Goal: Task Accomplishment & Management: Use online tool/utility

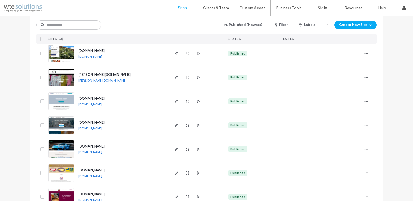
scroll to position [467, 0]
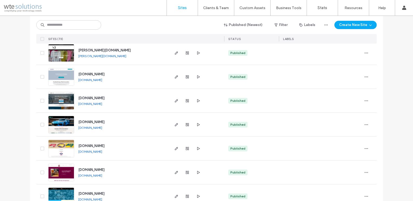
click at [102, 128] on link "[DOMAIN_NAME]" at bounding box center [90, 128] width 24 height 4
click at [175, 124] on icon "button" at bounding box center [176, 124] width 4 height 4
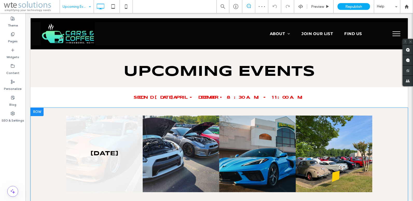
scroll to position [156, 0]
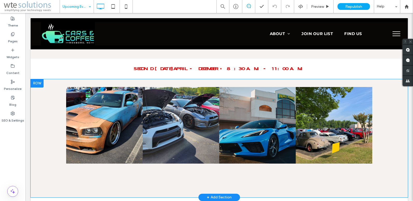
click at [37, 79] on div at bounding box center [37, 83] width 13 height 8
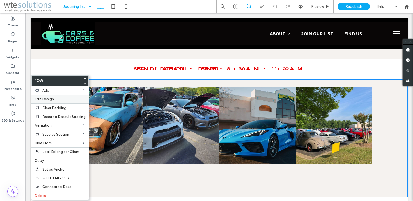
click at [55, 99] on label "Edit Design" at bounding box center [59, 99] width 51 height 4
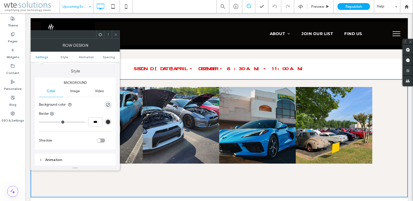
scroll to position [0, 0]
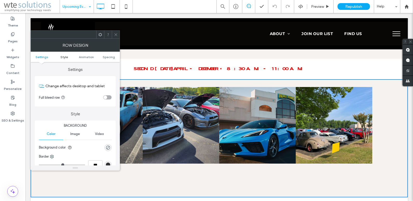
click at [63, 57] on span "Style" at bounding box center [64, 57] width 8 height 4
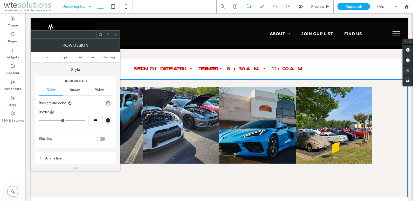
scroll to position [44, 0]
click at [86, 57] on span "Animation" at bounding box center [86, 57] width 15 height 4
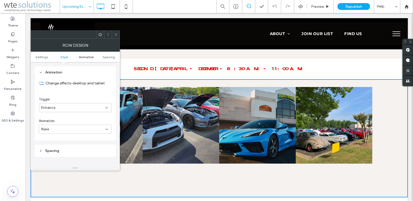
scroll to position [130, 0]
click at [108, 56] on span "Spacing" at bounding box center [109, 57] width 12 height 4
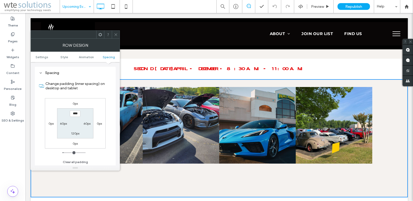
scroll to position [208, 0]
click at [116, 34] on icon at bounding box center [116, 35] width 4 height 4
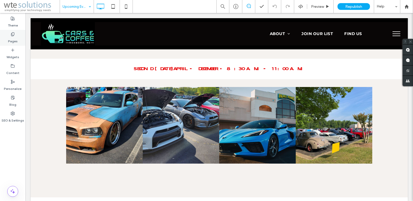
click at [12, 36] on label "Pages" at bounding box center [13, 39] width 10 height 7
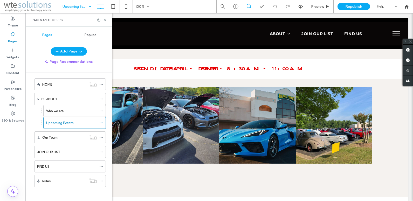
scroll to position [4, 0]
click at [64, 123] on label "Upcoming Events" at bounding box center [59, 121] width 27 height 9
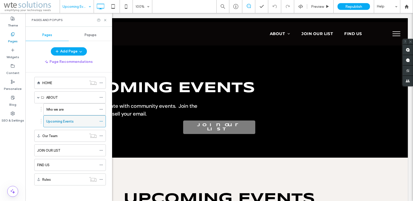
scroll to position [0, 0]
click at [106, 20] on icon at bounding box center [105, 20] width 4 height 4
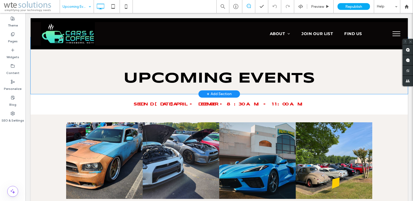
scroll to position [130, 0]
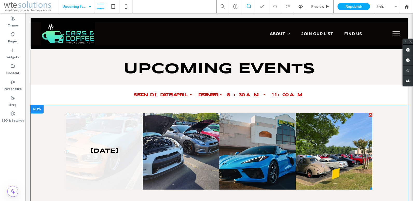
click at [87, 127] on link at bounding box center [104, 151] width 76 height 76
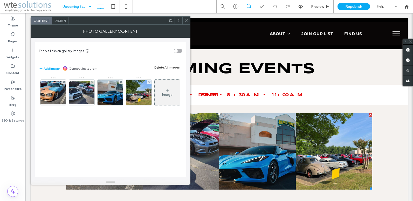
click at [186, 20] on icon at bounding box center [186, 21] width 4 height 4
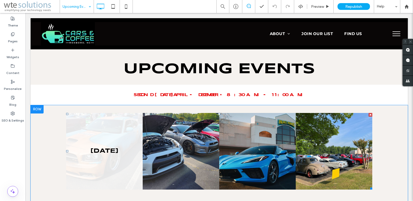
click at [84, 162] on link at bounding box center [104, 151] width 76 height 76
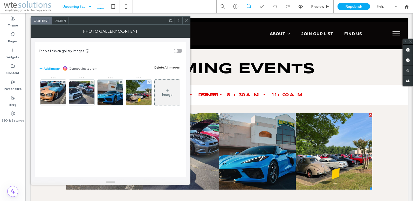
click at [186, 20] on icon at bounding box center [186, 21] width 4 height 4
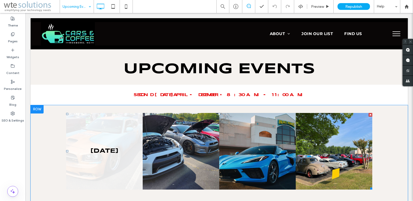
click at [125, 162] on link at bounding box center [104, 151] width 76 height 76
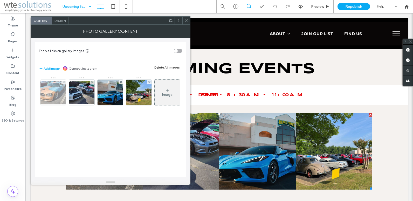
click at [64, 82] on use at bounding box center [63, 82] width 2 height 2
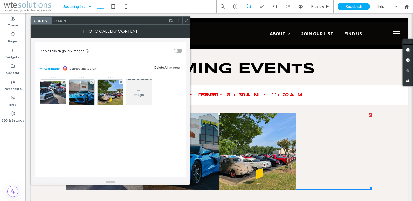
click at [61, 21] on span "Design" at bounding box center [59, 21] width 11 height 4
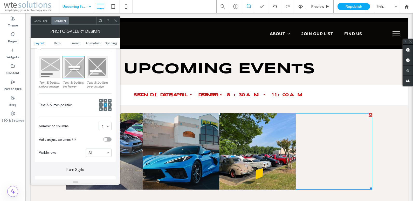
scroll to position [78, 0]
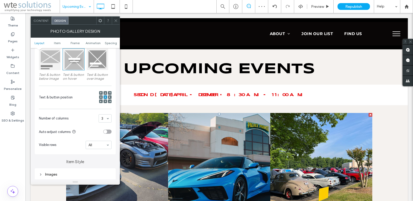
click at [115, 19] on icon at bounding box center [116, 21] width 4 height 4
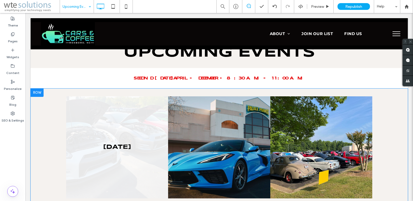
scroll to position [156, 0]
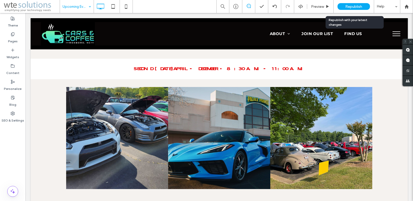
click at [351, 7] on span "Republish" at bounding box center [353, 6] width 17 height 4
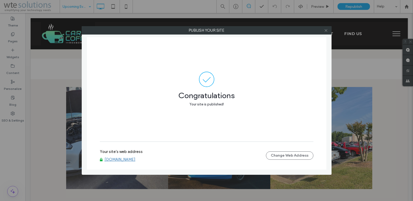
click at [326, 31] on icon at bounding box center [326, 31] width 4 height 4
